Goal: Information Seeking & Learning: Learn about a topic

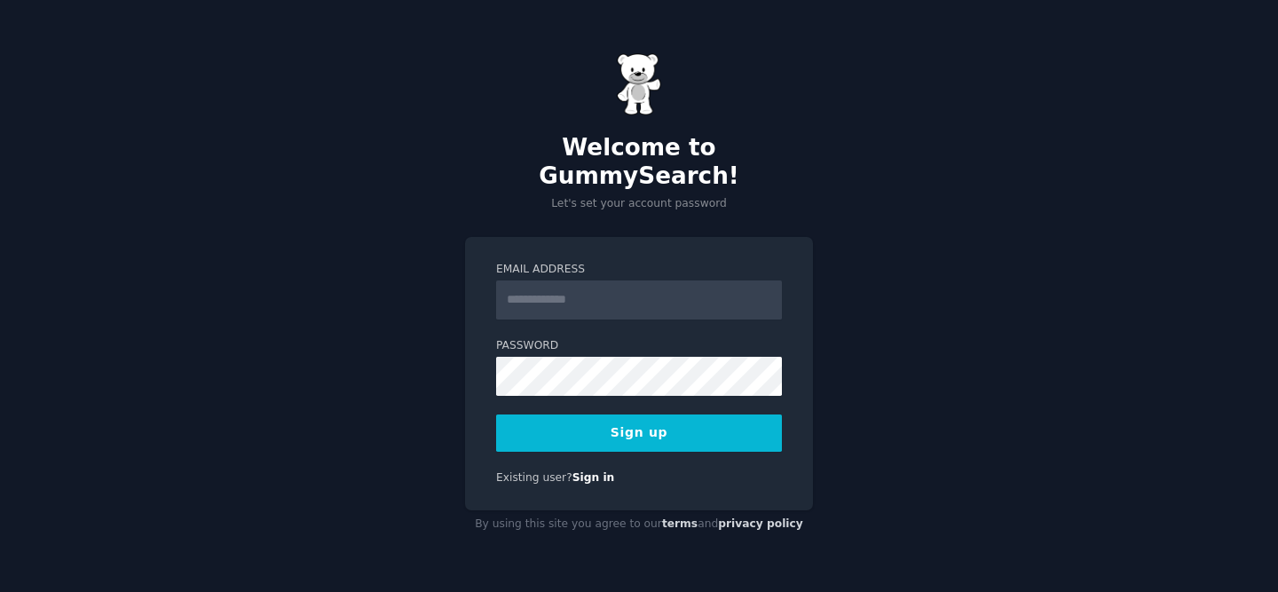
type input "*"
click at [932, 287] on div "Welcome to GummySearch! Let's set your account password Email Address Password …" at bounding box center [639, 296] width 1278 height 592
click at [618, 283] on input "Email Address" at bounding box center [639, 299] width 286 height 39
type input "**********"
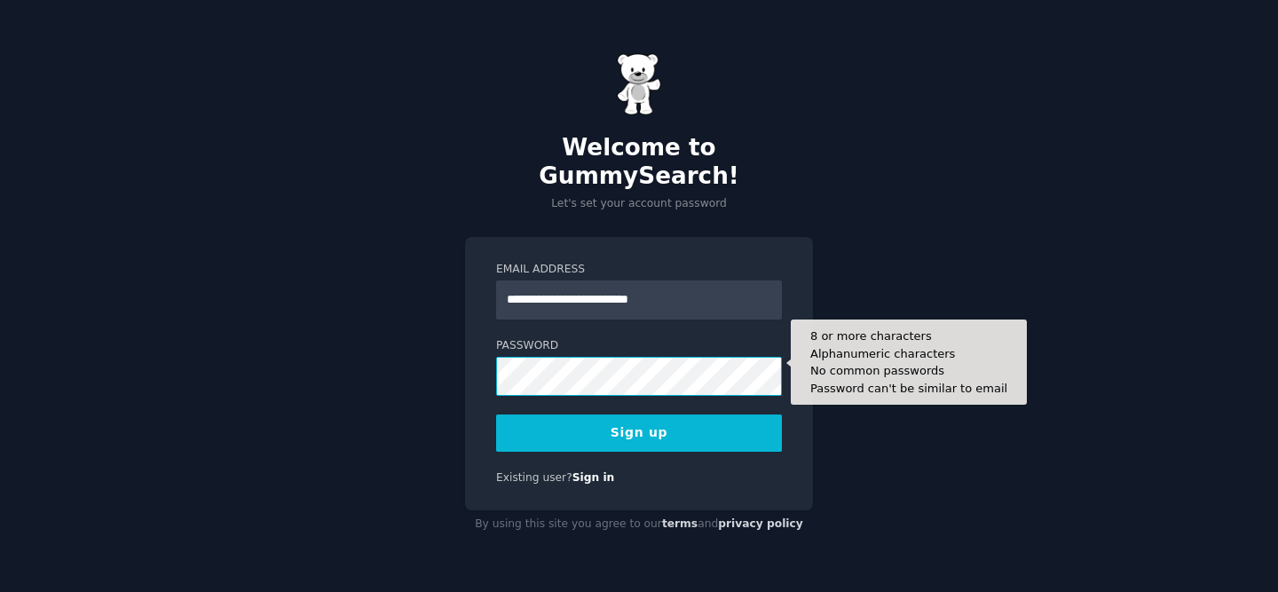
click at [496, 414] on button "Sign up" at bounding box center [639, 432] width 286 height 37
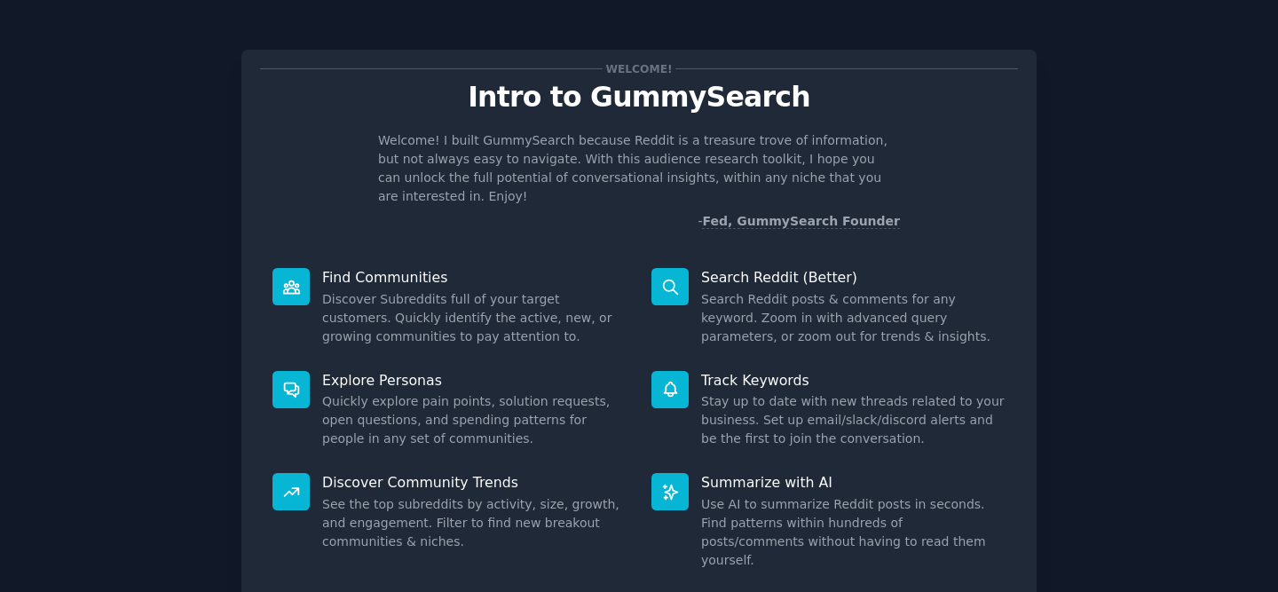
scroll to position [102, 0]
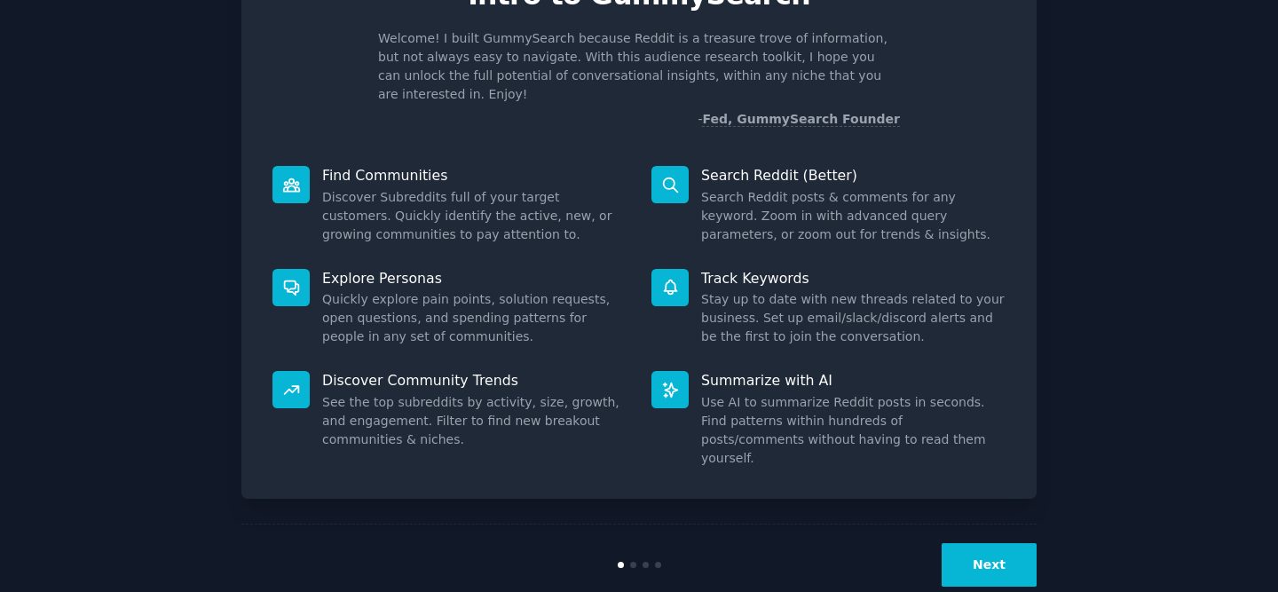
click at [972, 543] on button "Next" at bounding box center [988, 564] width 95 height 43
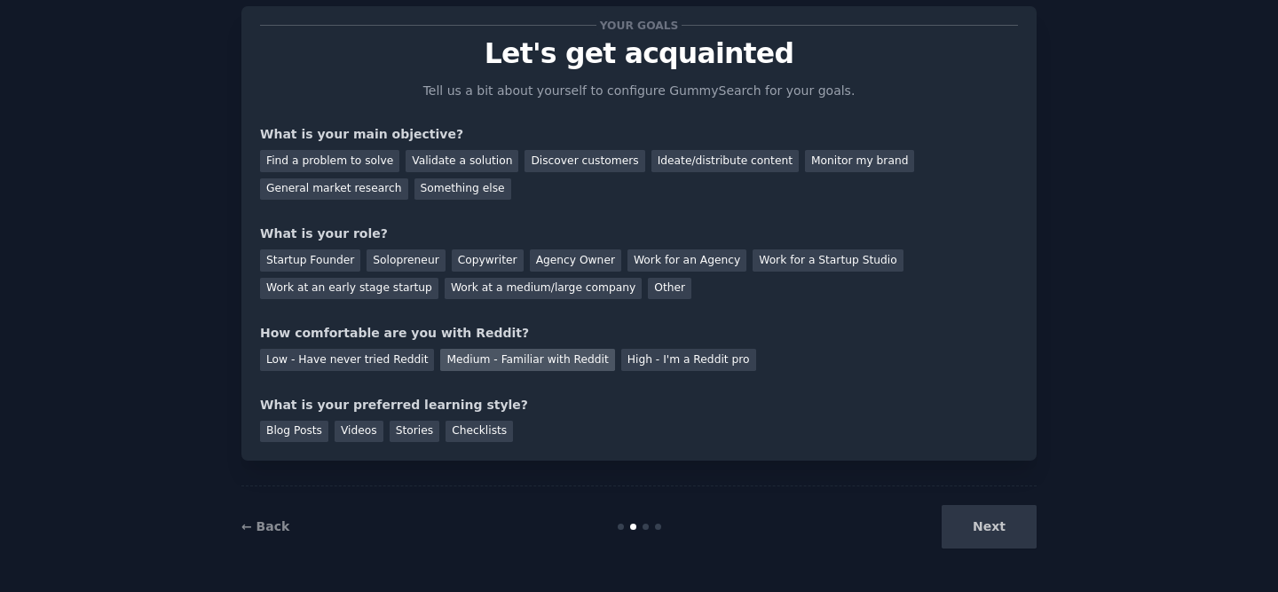
click at [469, 361] on div "Medium - Familiar with Reddit" at bounding box center [527, 360] width 174 height 22
click at [959, 506] on div "Next" at bounding box center [903, 526] width 265 height 43
click at [682, 254] on div "Work for an Agency" at bounding box center [686, 260] width 119 height 22
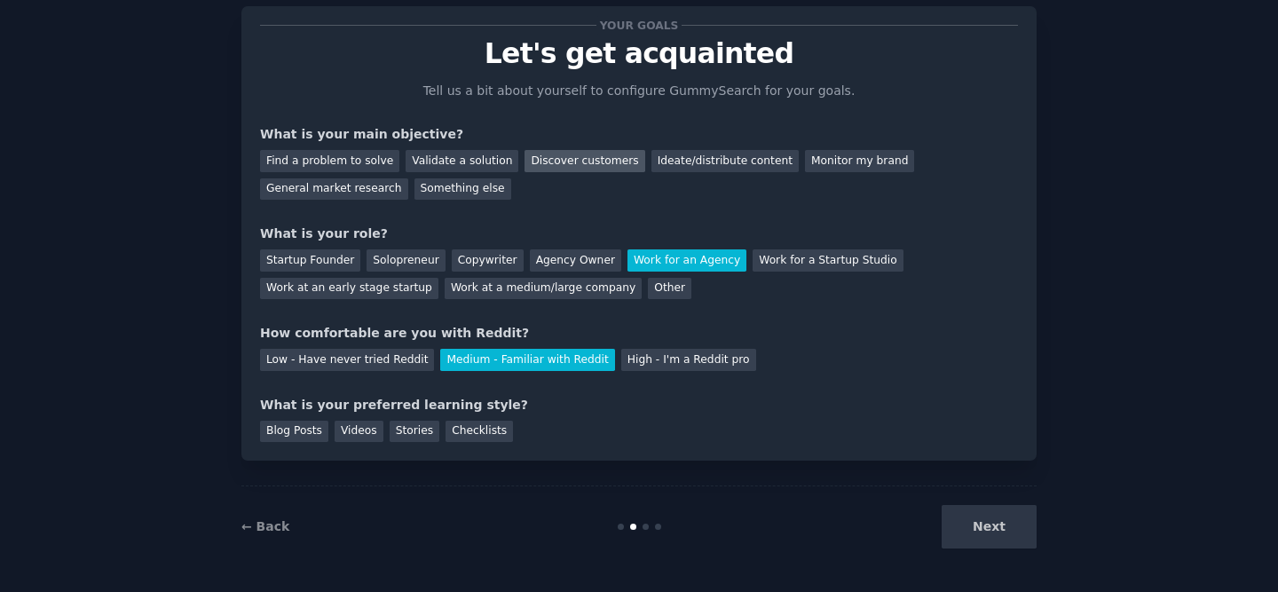
click at [610, 160] on div "Discover customers" at bounding box center [584, 161] width 120 height 22
click at [471, 431] on div "Checklists" at bounding box center [478, 432] width 67 height 22
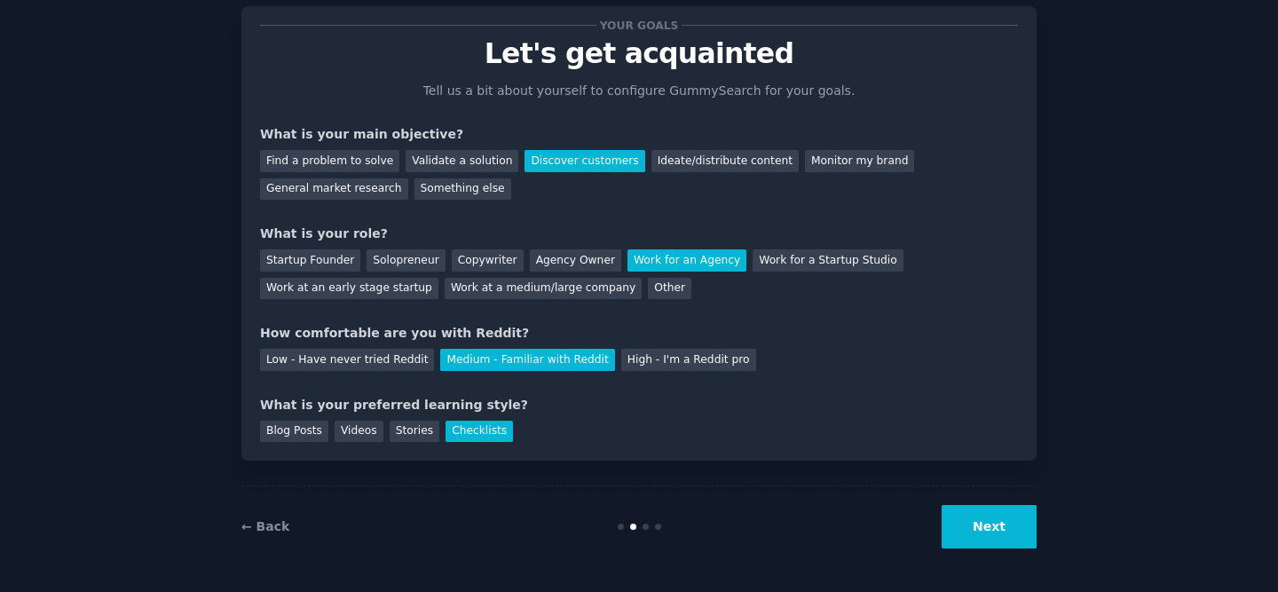
click at [989, 531] on button "Next" at bounding box center [988, 526] width 95 height 43
click at [644, 532] on div "← Back Next" at bounding box center [638, 526] width 795 height 82
click at [644, 526] on div at bounding box center [645, 526] width 6 height 6
click at [976, 527] on button "Next" at bounding box center [988, 526] width 95 height 43
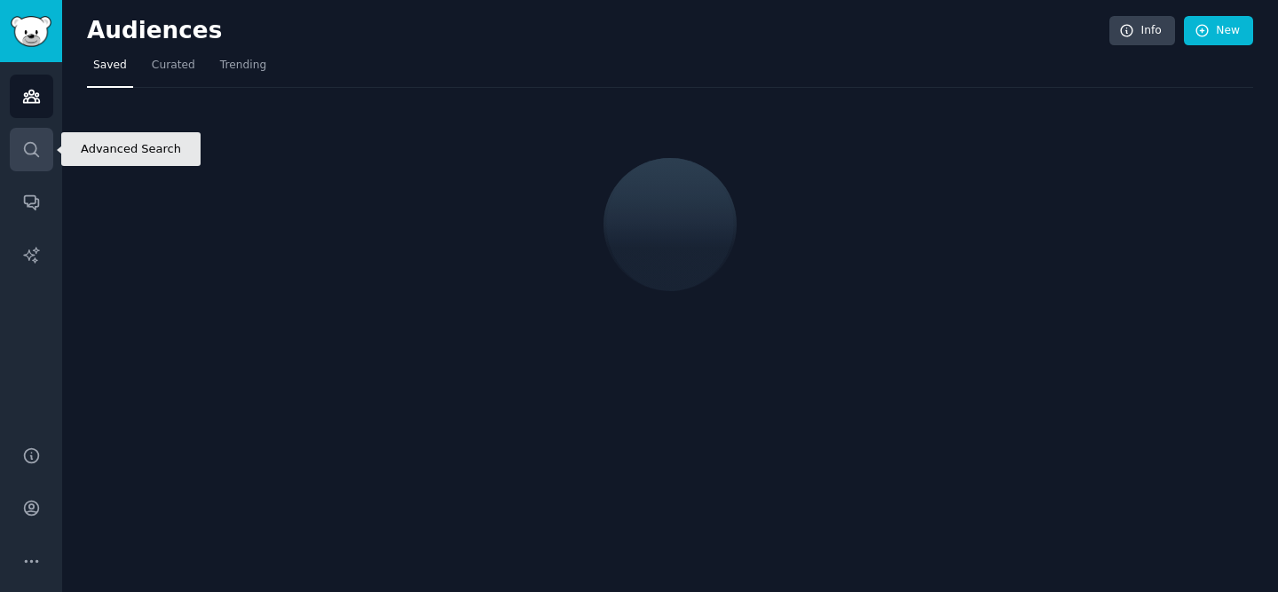
click at [25, 155] on icon "Sidebar" at bounding box center [31, 149] width 19 height 19
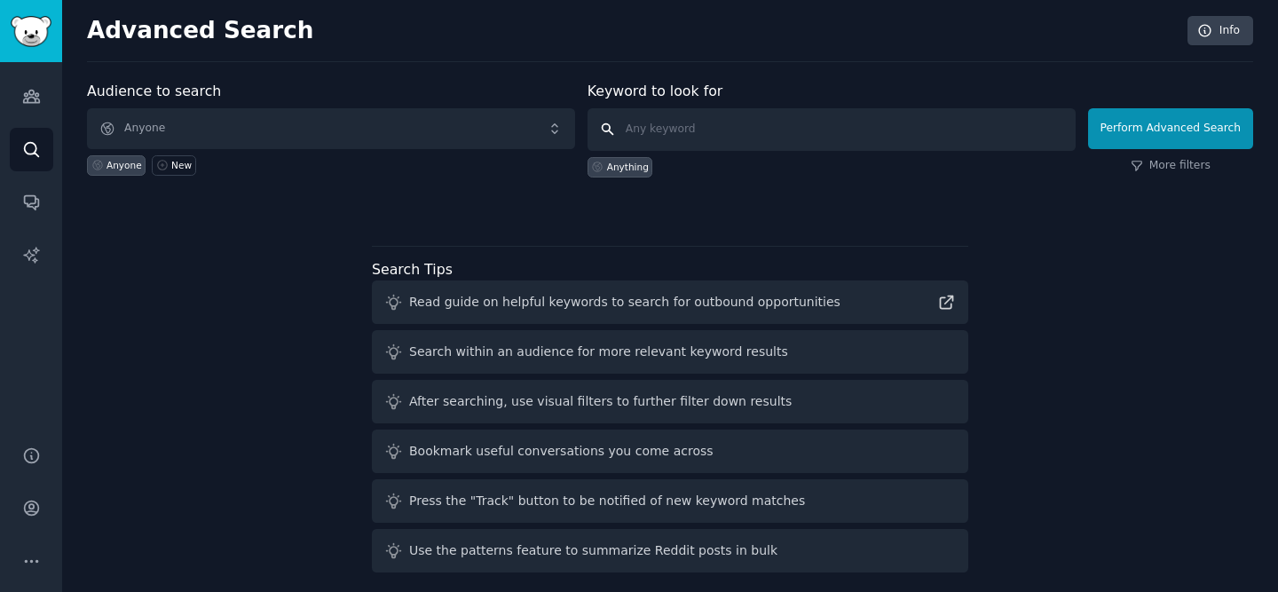
click at [650, 139] on input "text" at bounding box center [831, 129] width 488 height 43
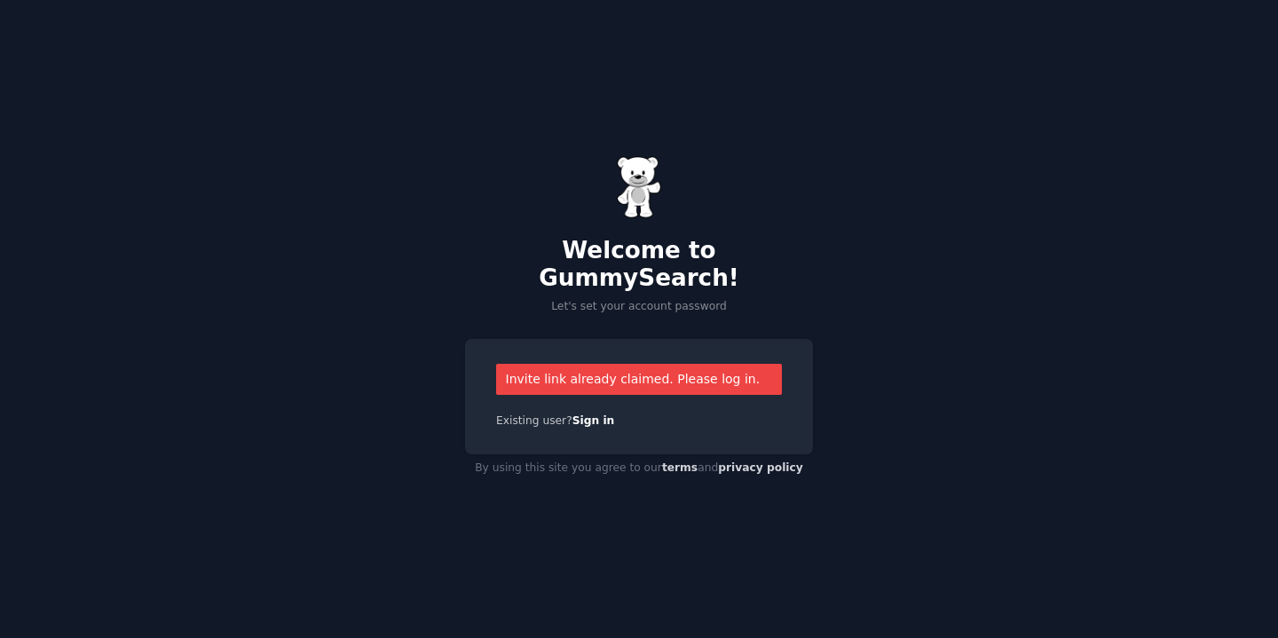
click at [571, 365] on div "Invite link already claimed. Please log in." at bounding box center [639, 379] width 286 height 31
click at [571, 375] on div "Invite link already claimed. Please log in." at bounding box center [639, 379] width 286 height 31
click at [725, 364] on div "Invite link already claimed. Please log in." at bounding box center [639, 379] width 286 height 31
click at [593, 414] on link "Sign in" at bounding box center [593, 420] width 43 height 12
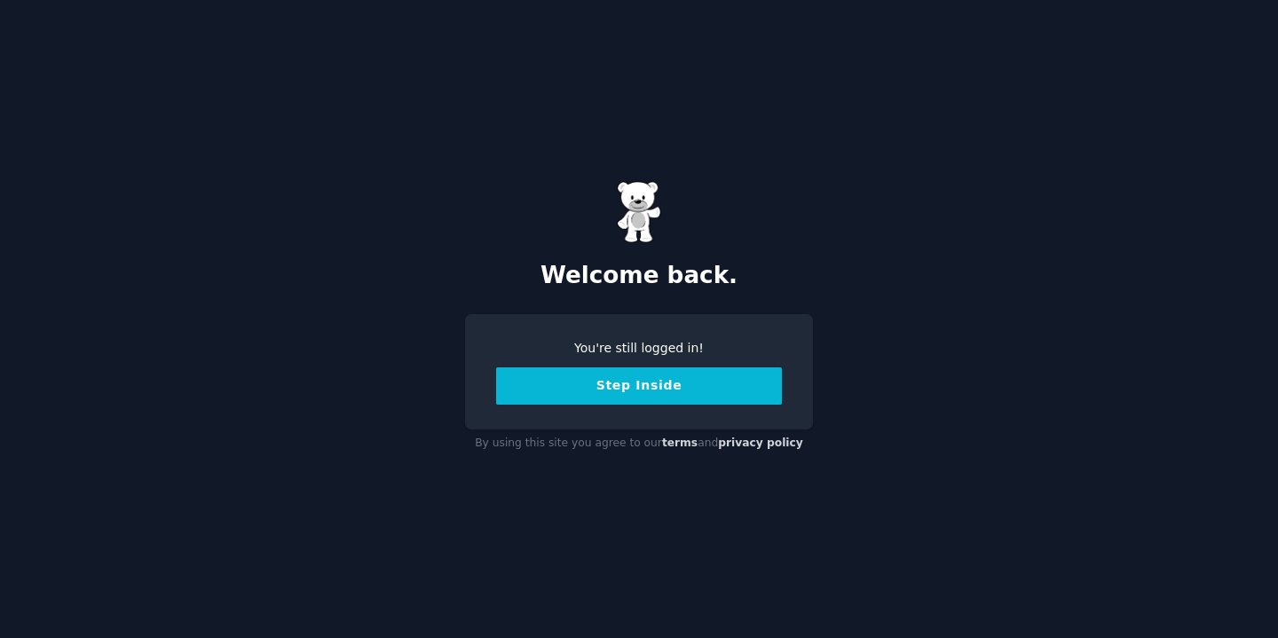
click at [600, 395] on button "Step Inside" at bounding box center [639, 385] width 286 height 37
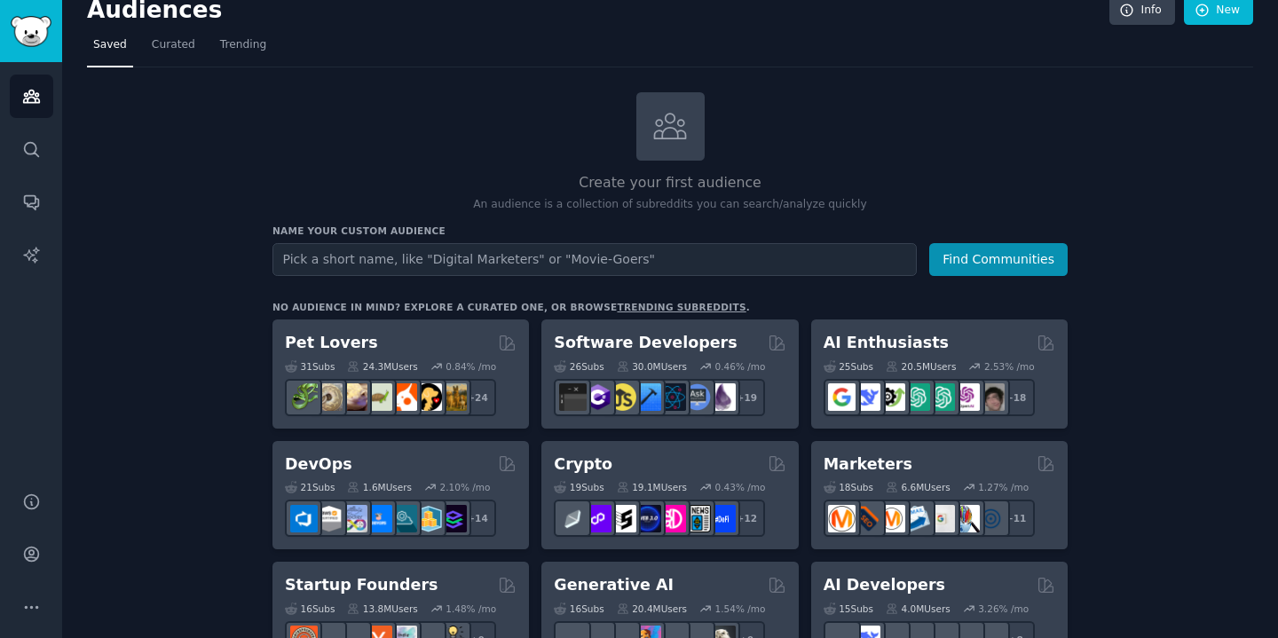
scroll to position [19, 0]
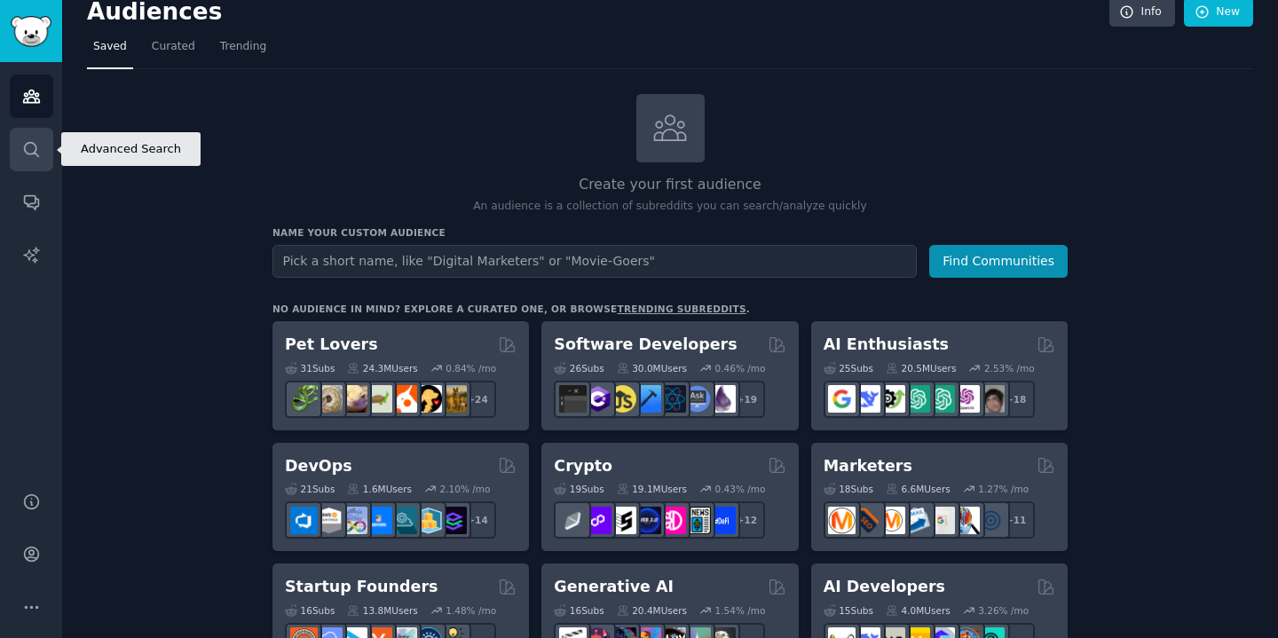
click at [42, 152] on link "Search" at bounding box center [31, 149] width 43 height 43
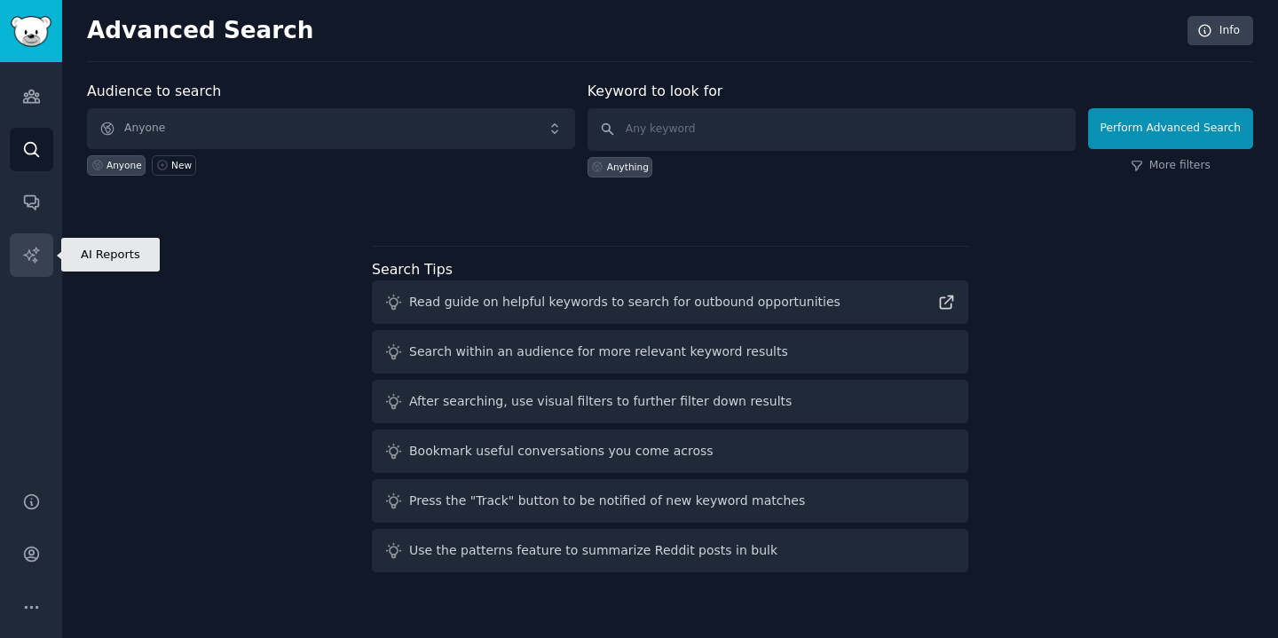
click at [28, 266] on link "AI Reports" at bounding box center [31, 254] width 43 height 43
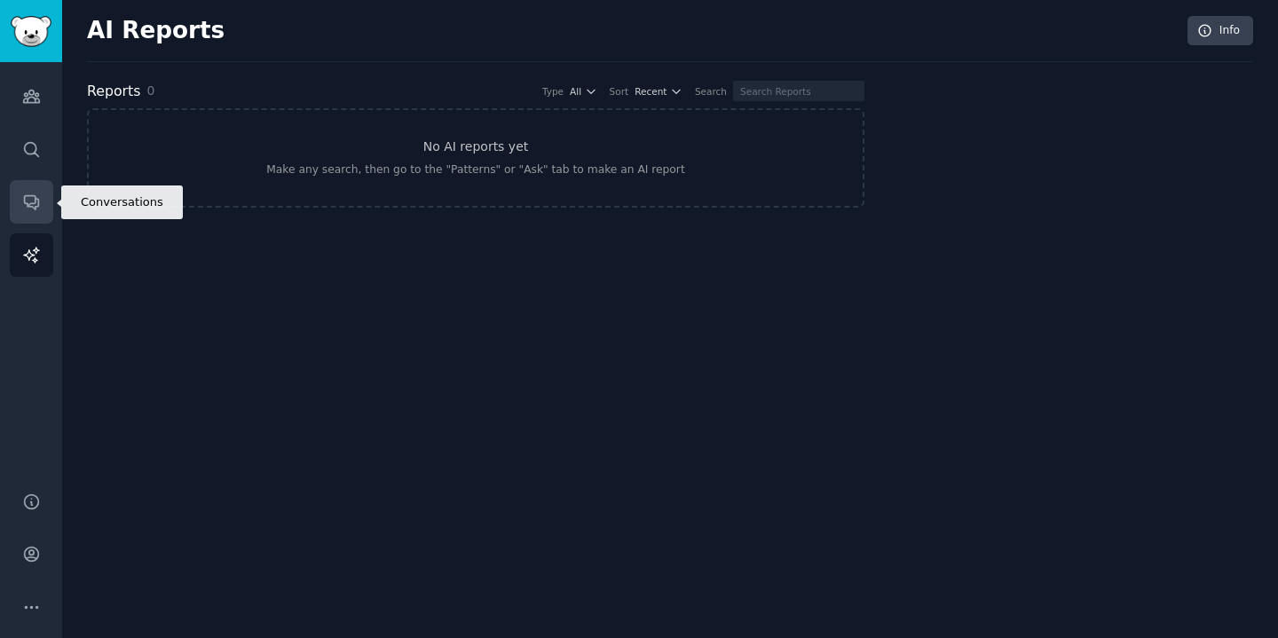
click at [28, 197] on icon "Sidebar" at bounding box center [31, 202] width 19 height 19
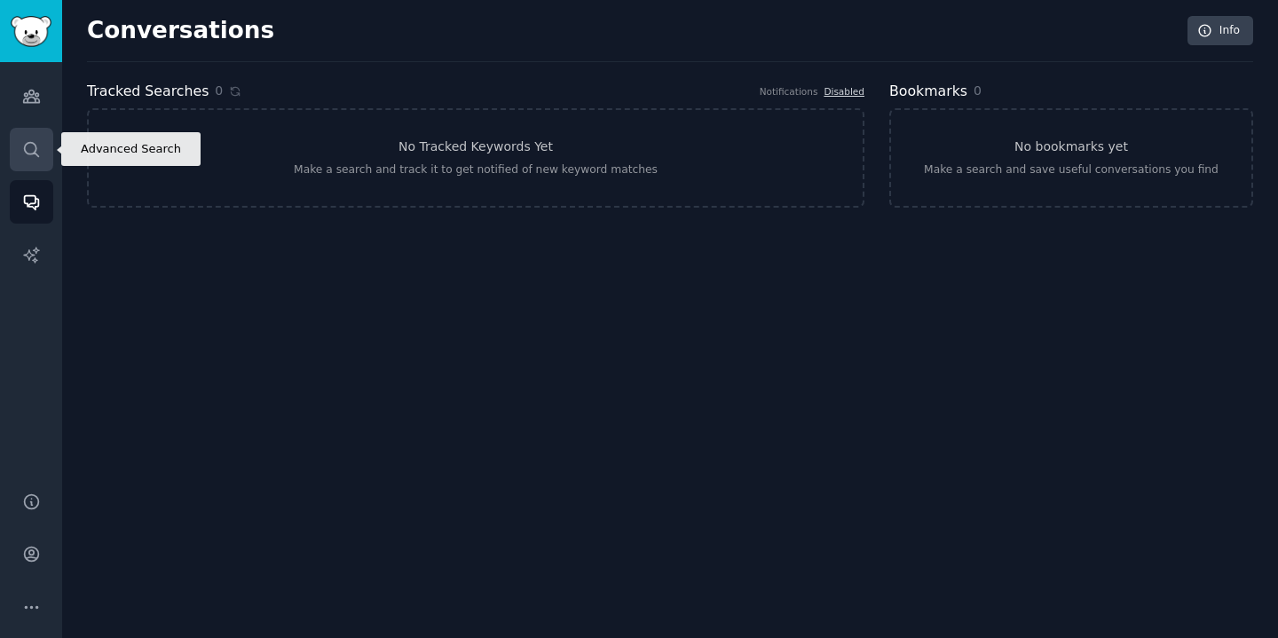
click at [29, 147] on icon "Sidebar" at bounding box center [31, 149] width 19 height 19
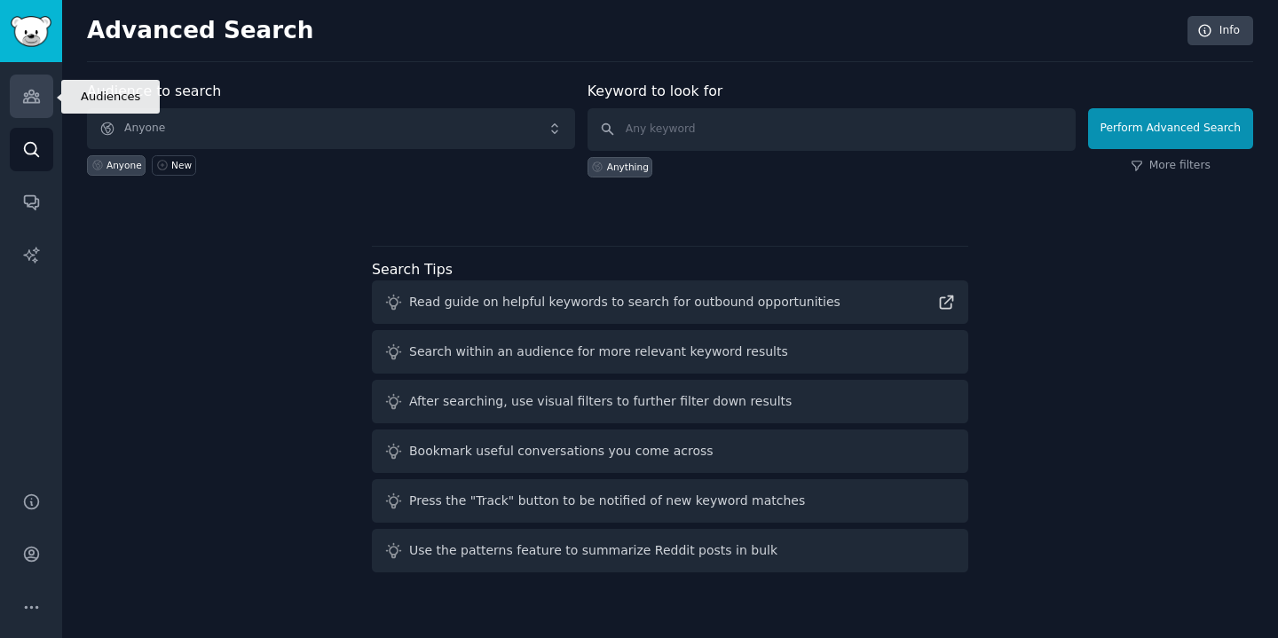
click at [18, 98] on link "Audiences" at bounding box center [31, 96] width 43 height 43
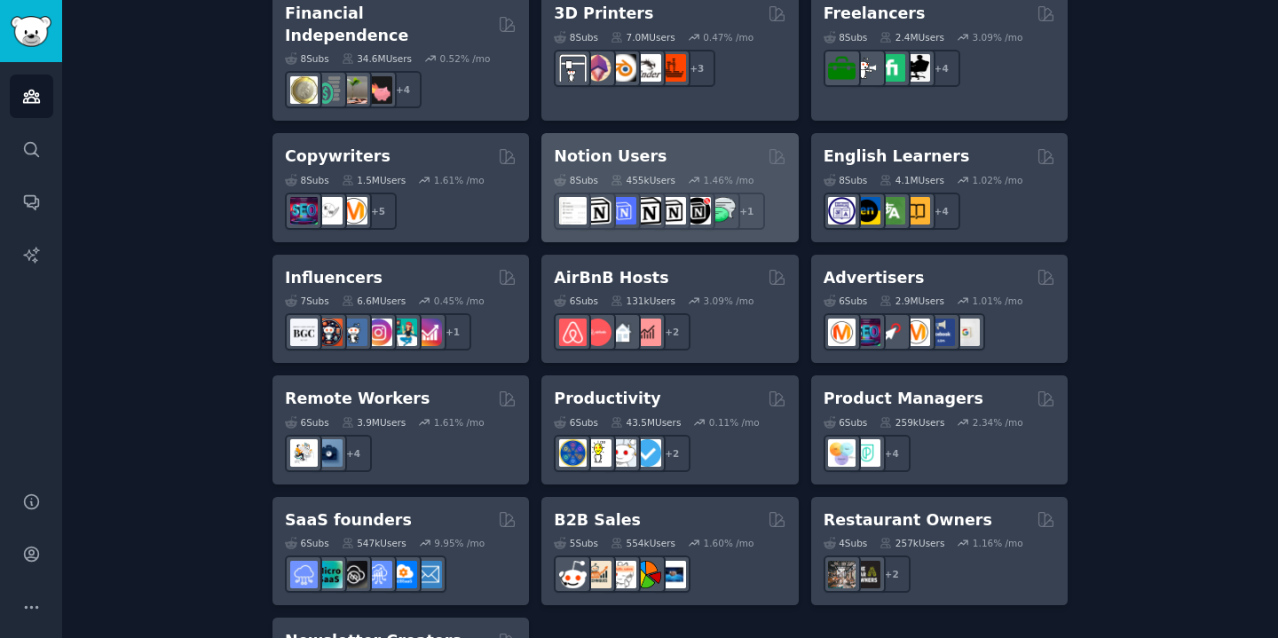
scroll to position [1349, 0]
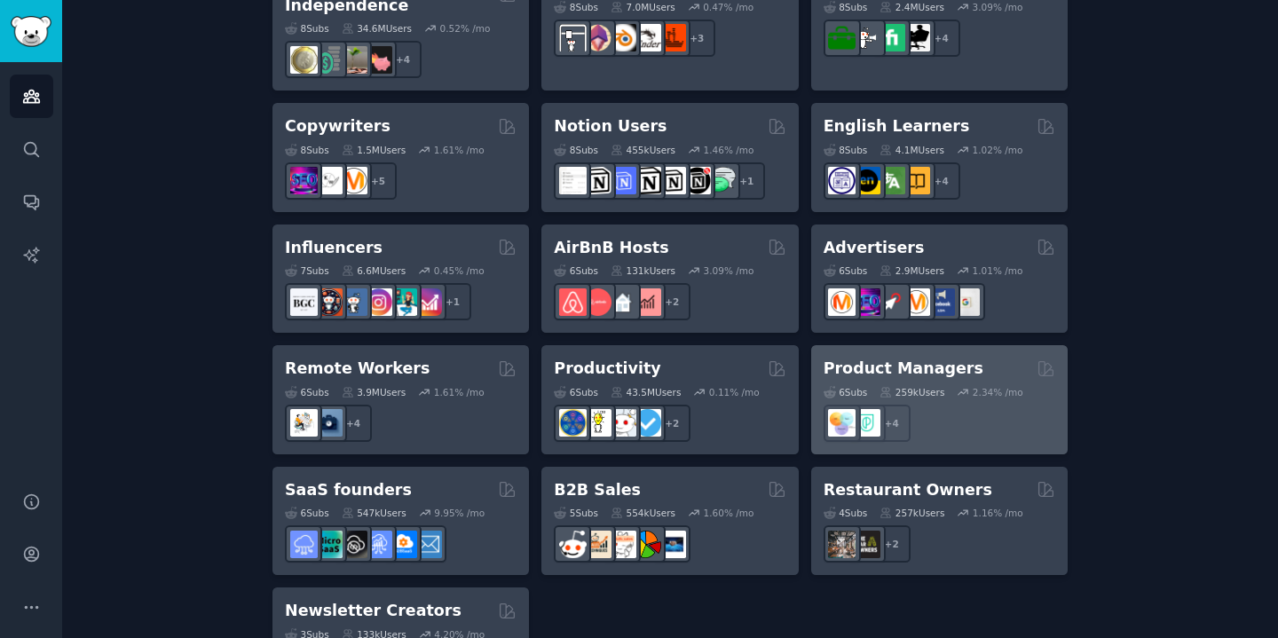
click at [869, 358] on h2 "Product Managers" at bounding box center [903, 369] width 160 height 22
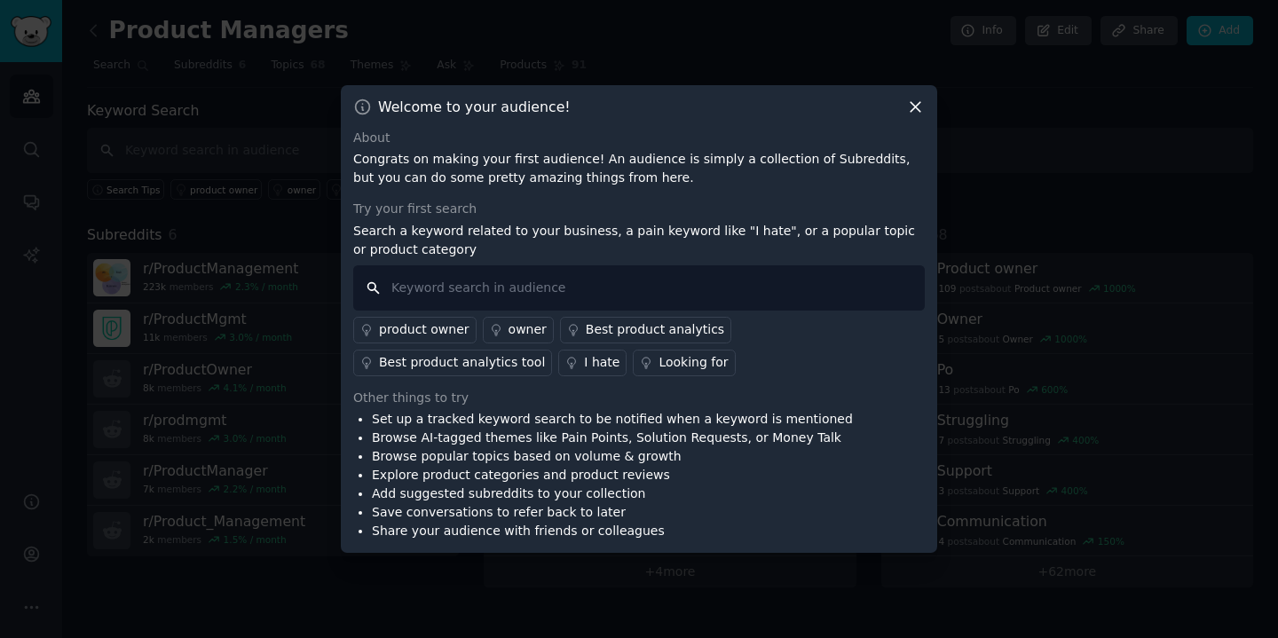
click at [665, 287] on input "text" at bounding box center [638, 287] width 571 height 45
type input "i hate"
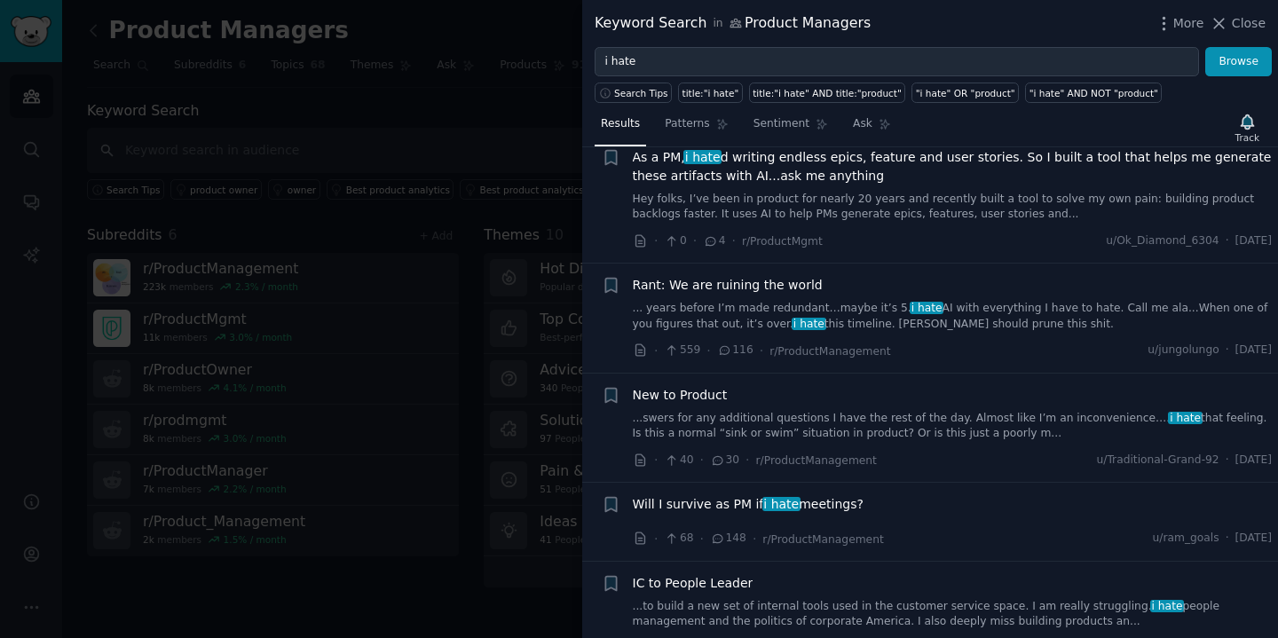
scroll to position [305, 0]
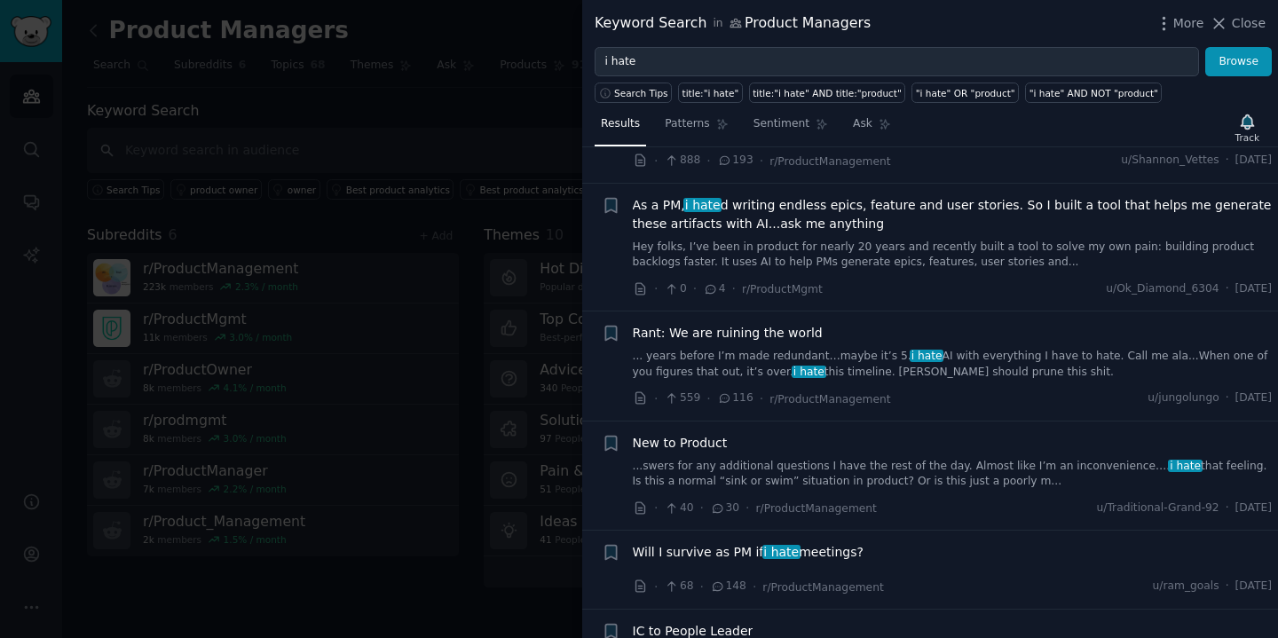
click at [700, 245] on link "Hey folks, I’ve been in product for nearly 20 years and recently built a tool t…" at bounding box center [953, 255] width 640 height 31
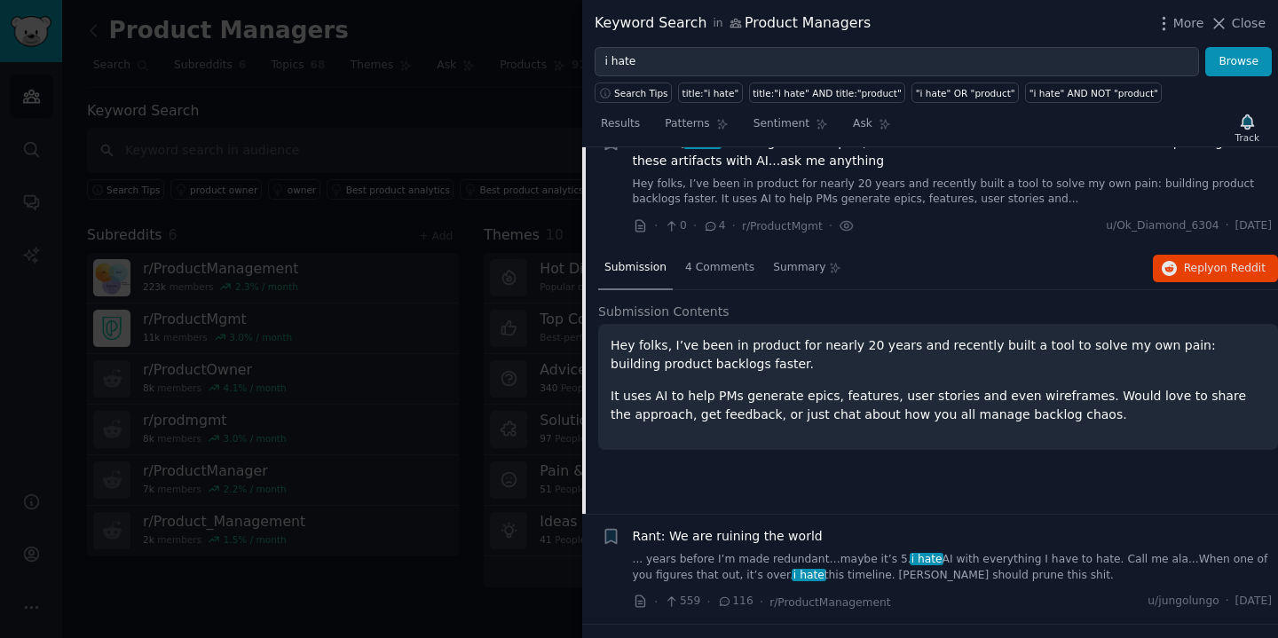
scroll to position [363, 0]
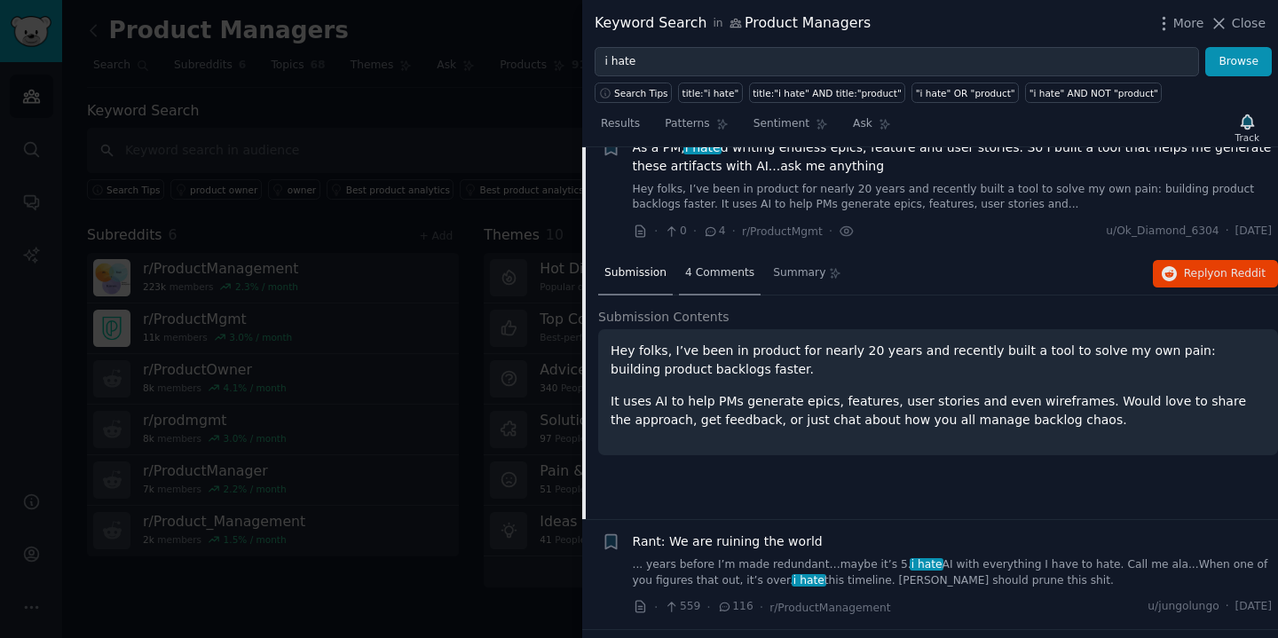
click at [716, 277] on span "4 Comments" at bounding box center [719, 273] width 69 height 16
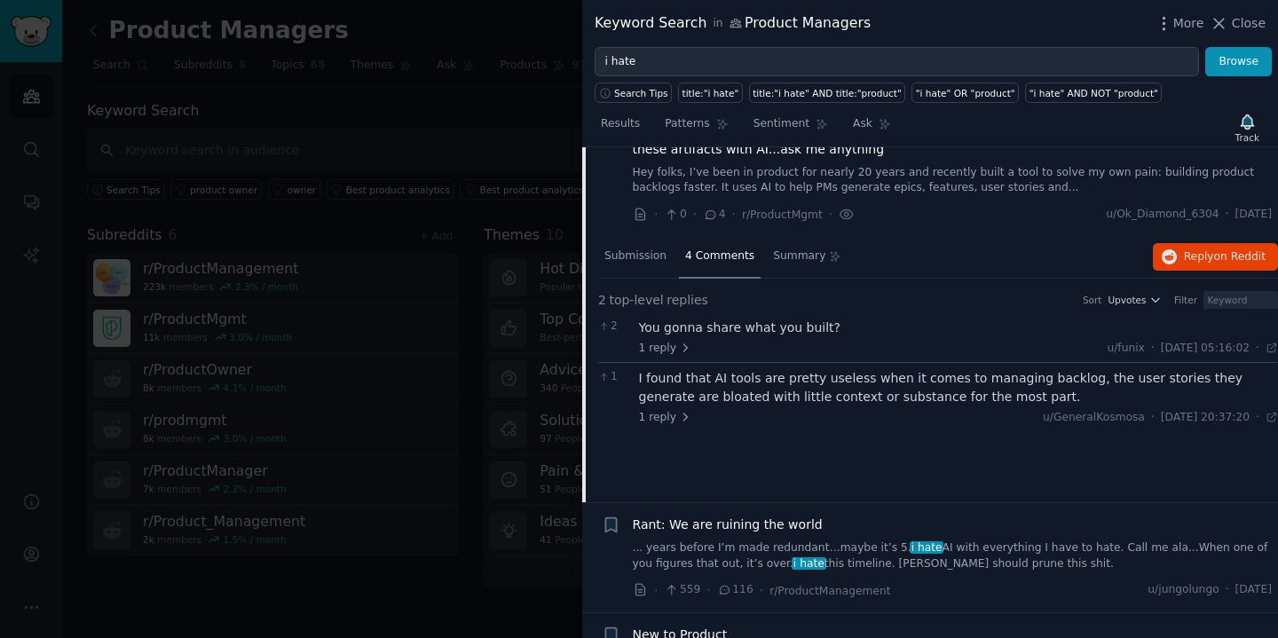
scroll to position [375, 0]
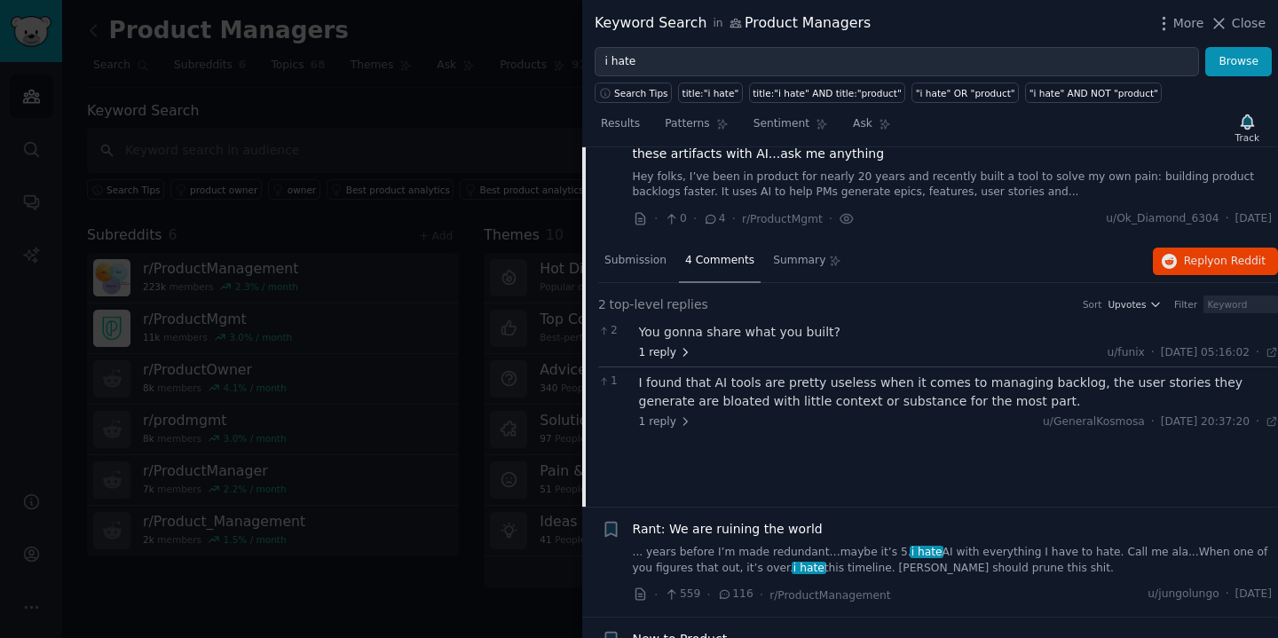
click at [682, 351] on icon at bounding box center [685, 352] width 12 height 12
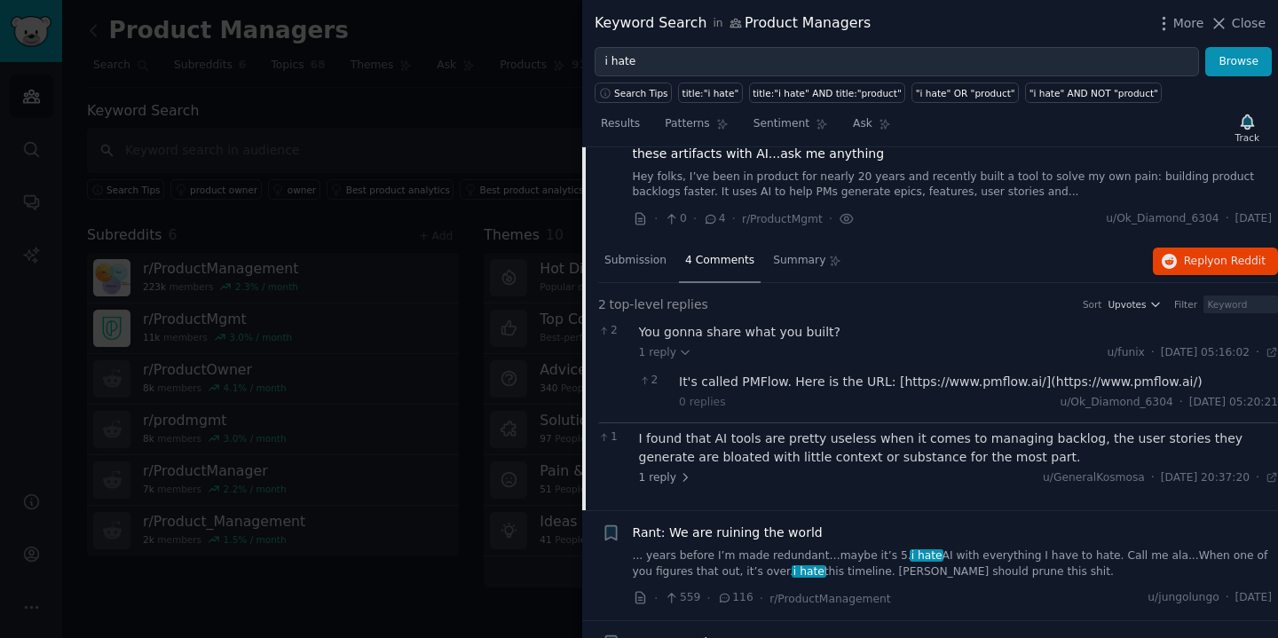
click at [690, 470] on div "1 reply u/GeneralKosmosa · Mon 21/07/2025, 20:37:20 Mon 21/07/2025 ·" at bounding box center [959, 478] width 640 height 16
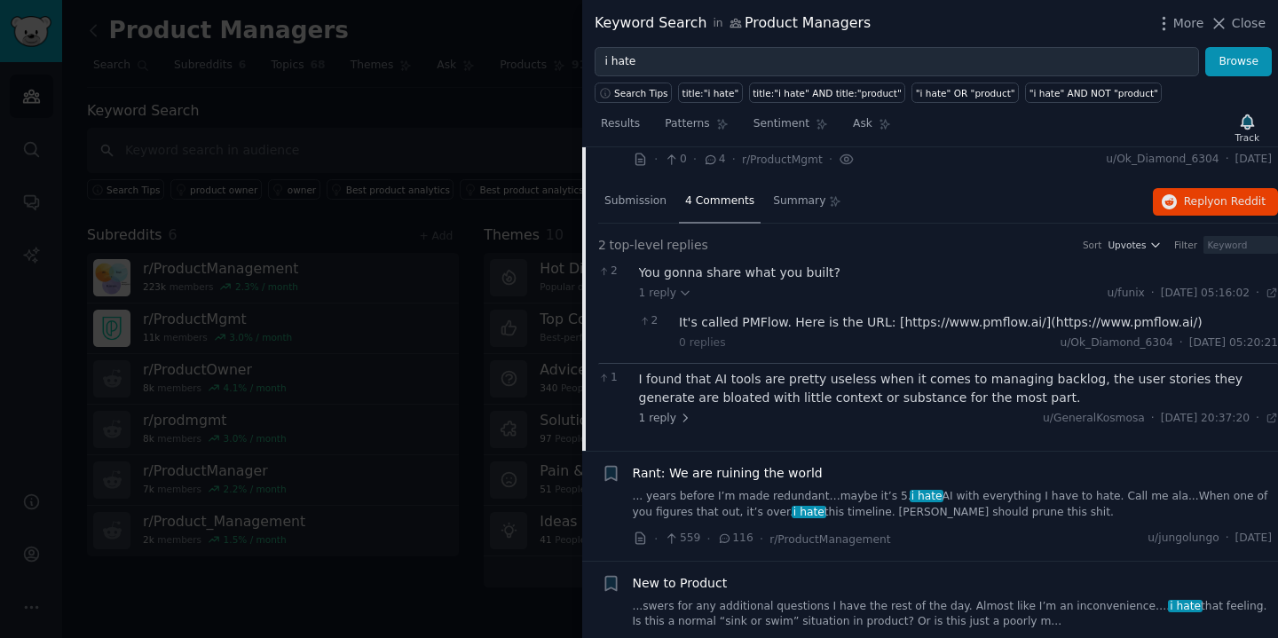
click at [699, 411] on div "1 reply u/GeneralKosmosa · Mon 21/07/2025, 20:37:20 Mon 21/07/2025 ·" at bounding box center [959, 419] width 640 height 16
click at [683, 415] on icon at bounding box center [685, 418] width 12 height 12
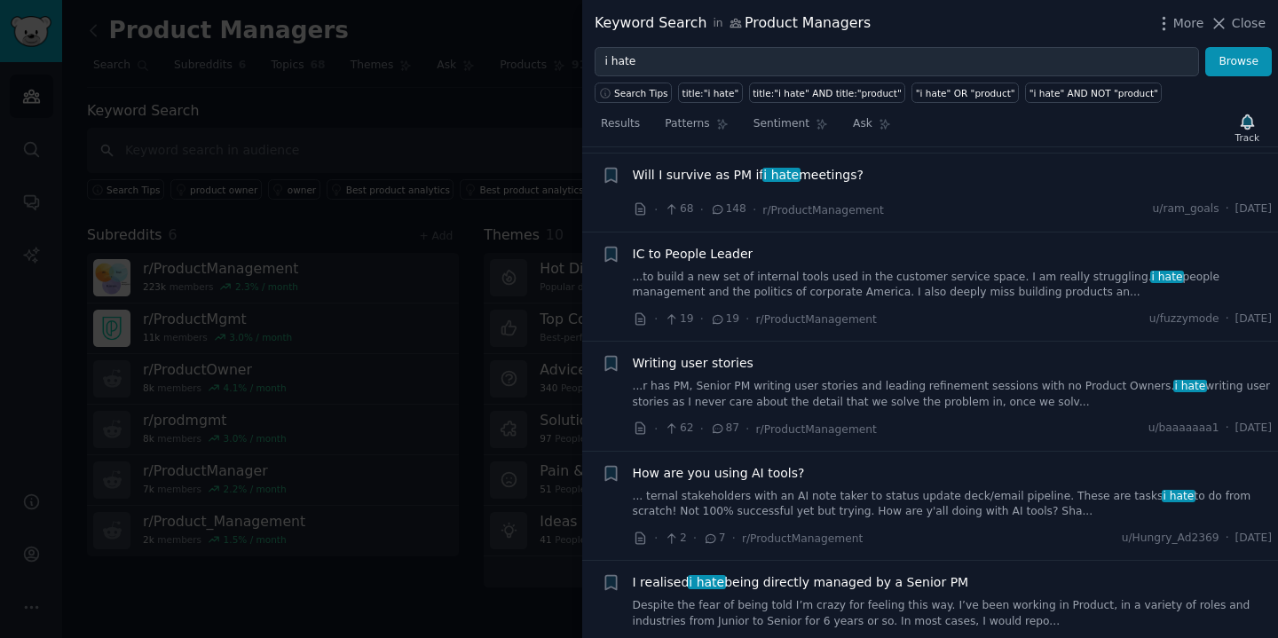
scroll to position [1034, 0]
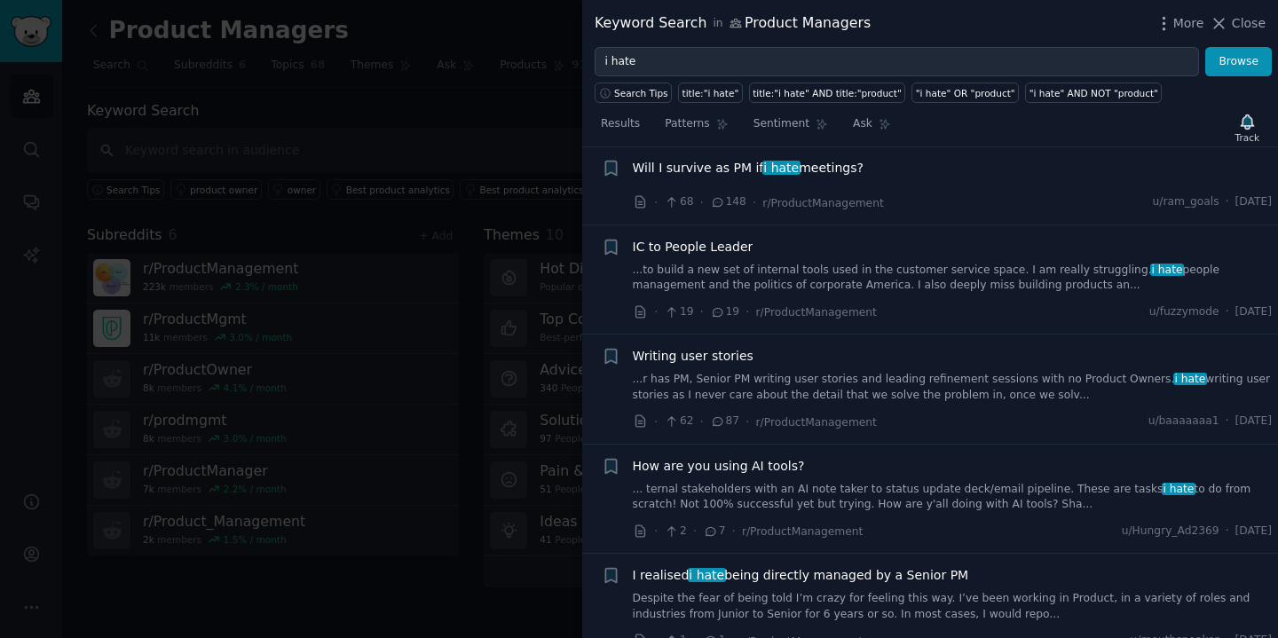
click at [543, 374] on div at bounding box center [639, 319] width 1278 height 638
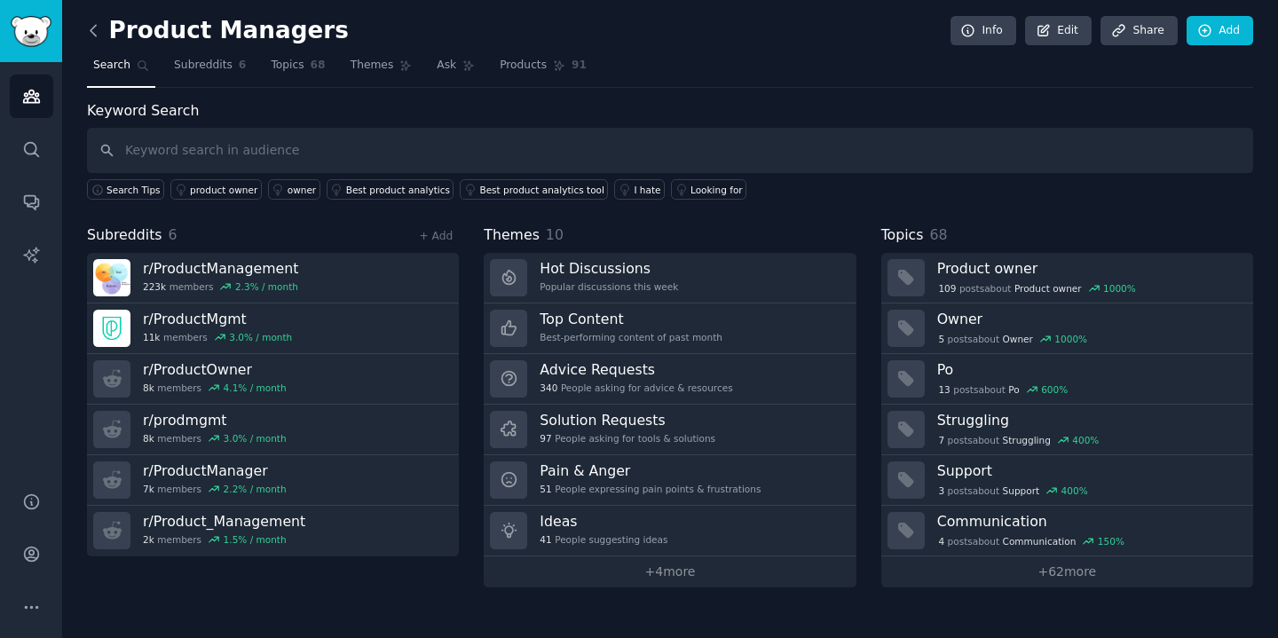
click at [98, 32] on icon at bounding box center [93, 30] width 19 height 19
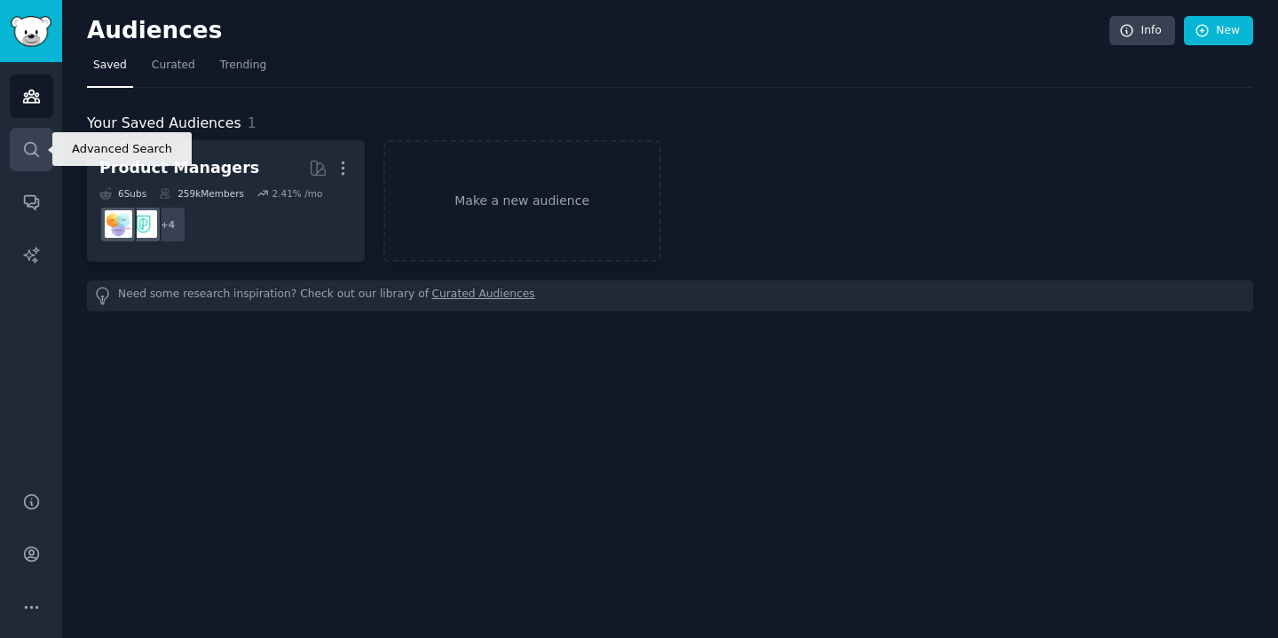
click at [17, 137] on link "Search" at bounding box center [31, 149] width 43 height 43
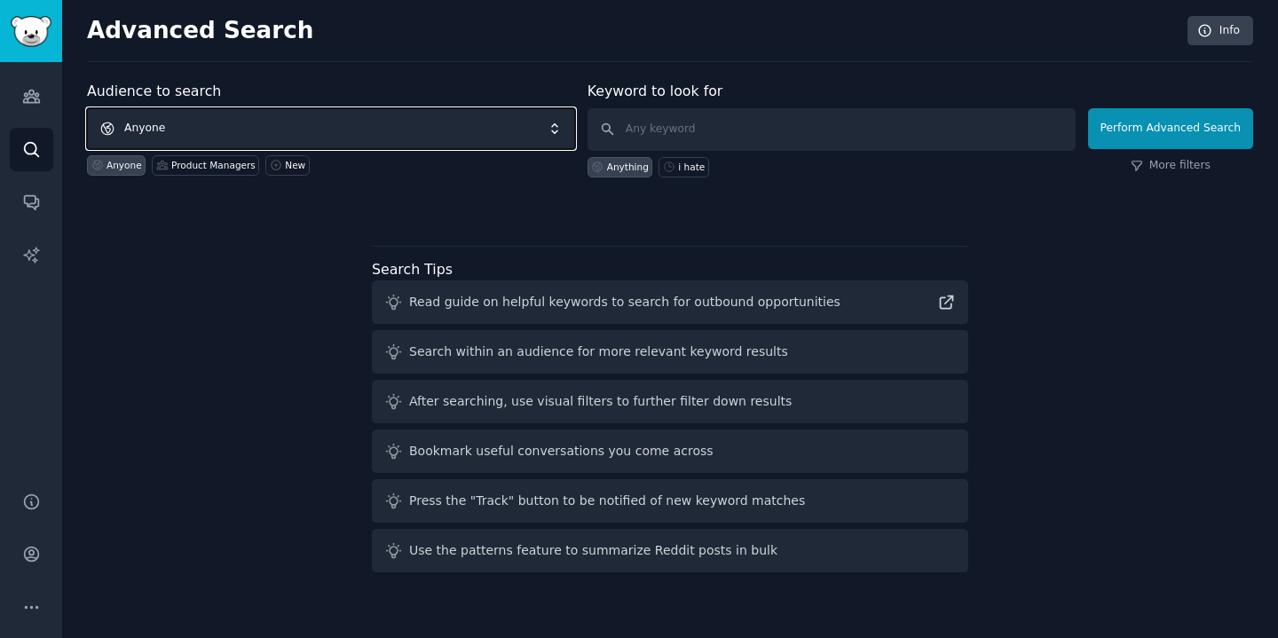
click at [216, 124] on span "Anyone" at bounding box center [331, 128] width 488 height 41
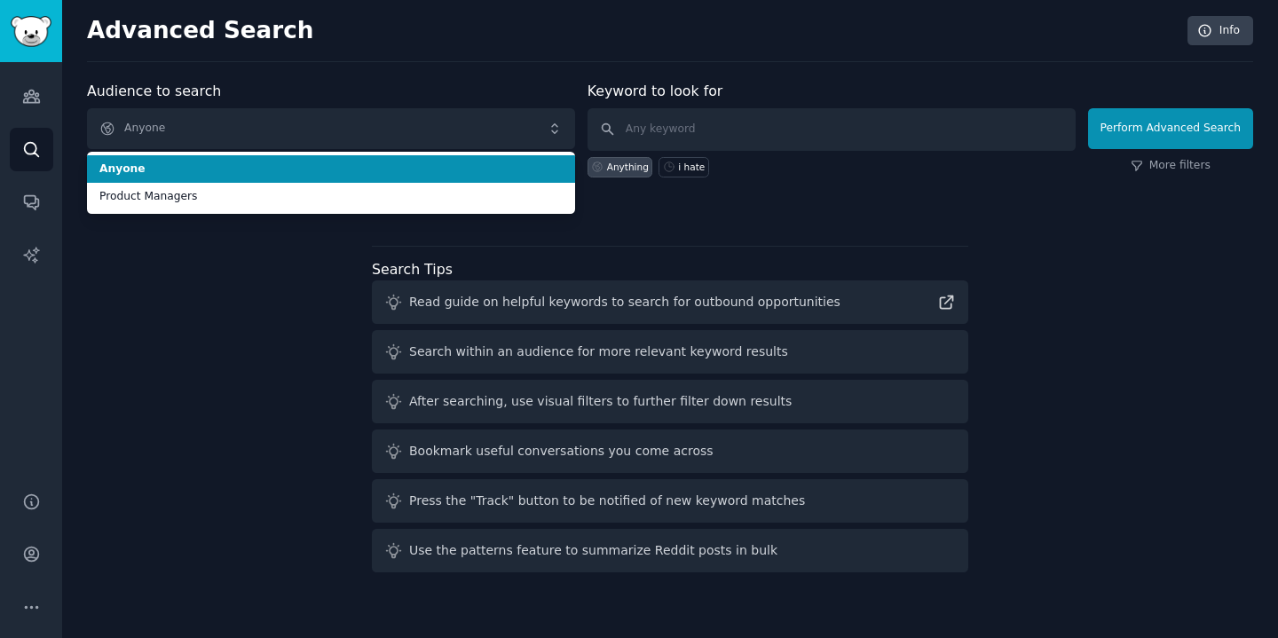
click at [216, 176] on span "Anyone" at bounding box center [330, 169] width 463 height 16
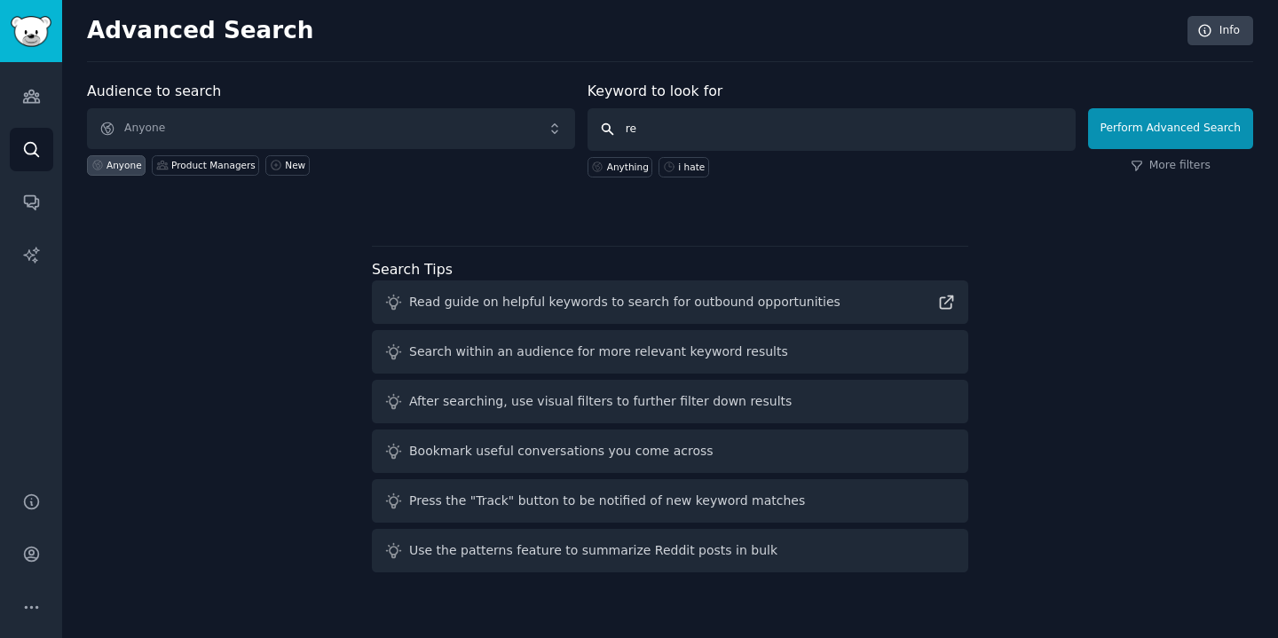
type input "r"
type input "vegan fitness recipes"
click button "Perform Advanced Search" at bounding box center [1170, 128] width 165 height 41
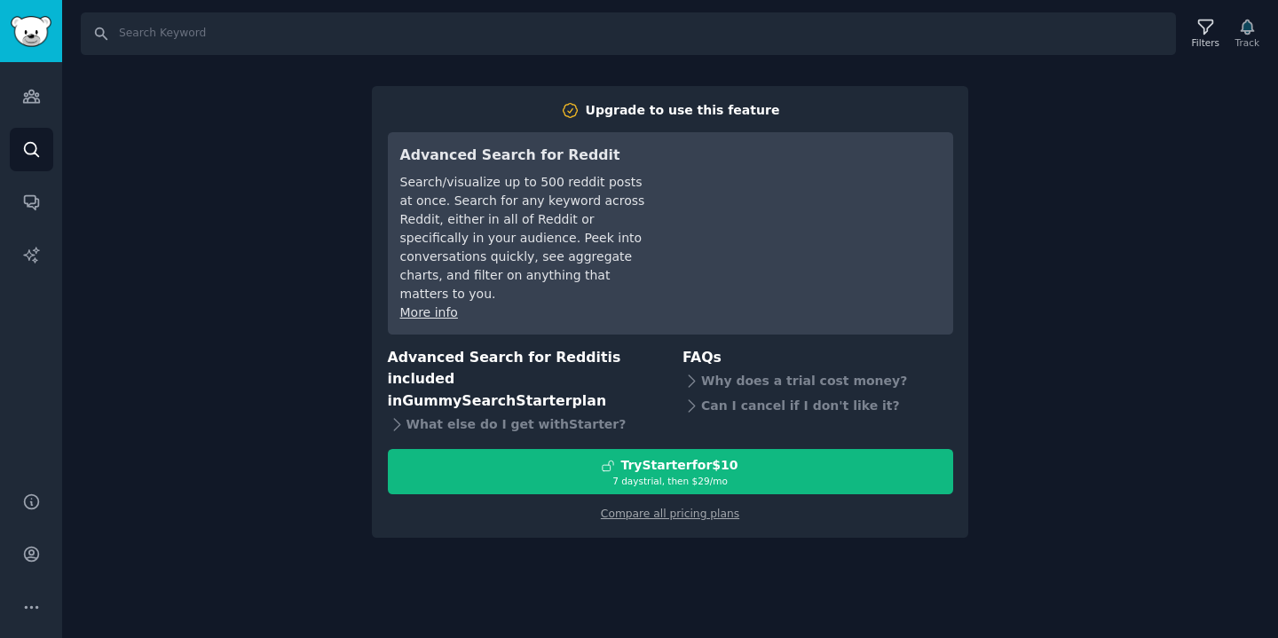
click at [817, 501] on div "Search Filters Track Upgrade to use this feature Advanced Search for Reddit Sea…" at bounding box center [670, 319] width 1216 height 638
click at [37, 147] on icon "Sidebar" at bounding box center [31, 149] width 19 height 19
